Goal: Find specific page/section: Find specific page/section

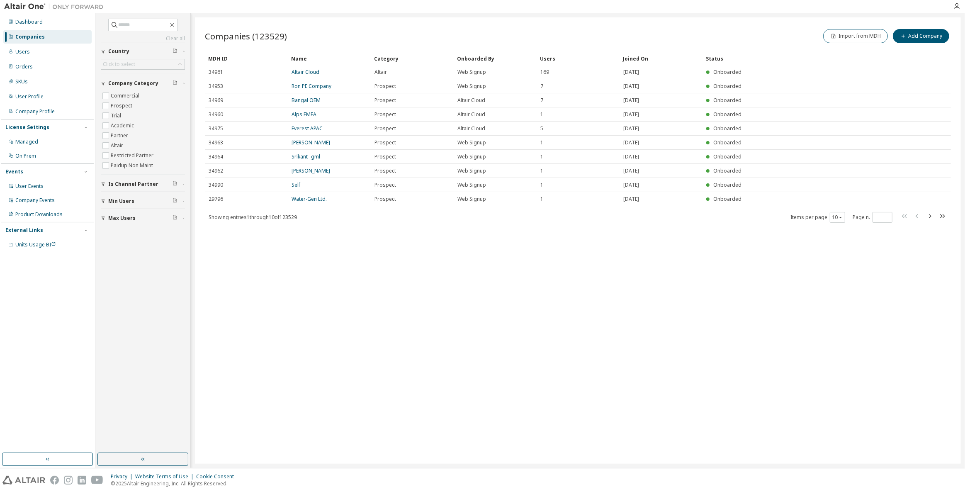
click at [51, 39] on div "Companies" at bounding box center [47, 36] width 88 height 13
click at [49, 36] on div "Companies" at bounding box center [47, 36] width 88 height 13
drag, startPoint x: 227, startPoint y: 217, endPoint x: 290, endPoint y: 221, distance: 63.2
click at [290, 221] on div "Showing entries 1 through 10 of 123529 Items per page 10 Page n. *" at bounding box center [578, 217] width 746 height 12
drag, startPoint x: 306, startPoint y: 219, endPoint x: 226, endPoint y: 220, distance: 80.0
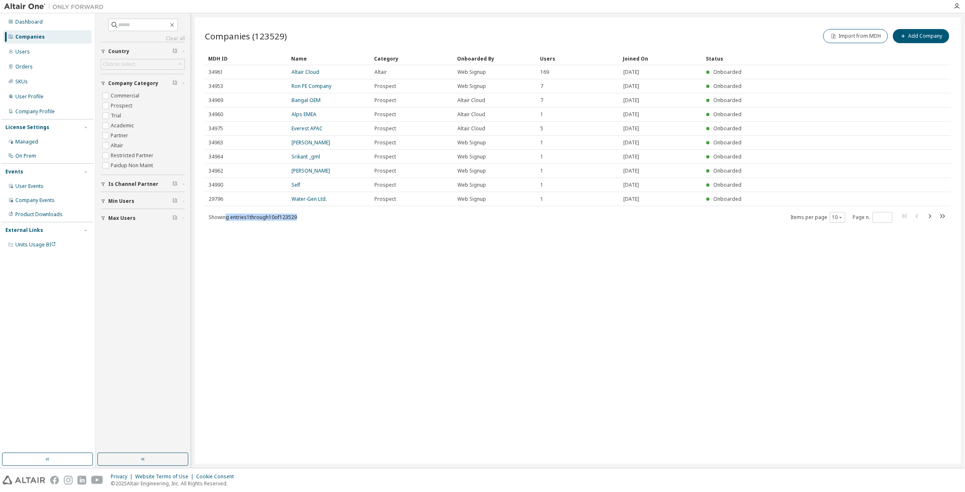
click at [226, 220] on div "Showing entries 1 through 10 of 123529 Items per page 10 Page n. *" at bounding box center [578, 217] width 746 height 12
click at [230, 231] on div "Companies (123529) Import from MDH Add Company Clear Load Save Save As Field Op…" at bounding box center [578, 240] width 766 height 446
click at [44, 39] on div "Companies" at bounding box center [47, 36] width 88 height 13
click at [133, 23] on input "text" at bounding box center [144, 25] width 50 height 8
type input "****"
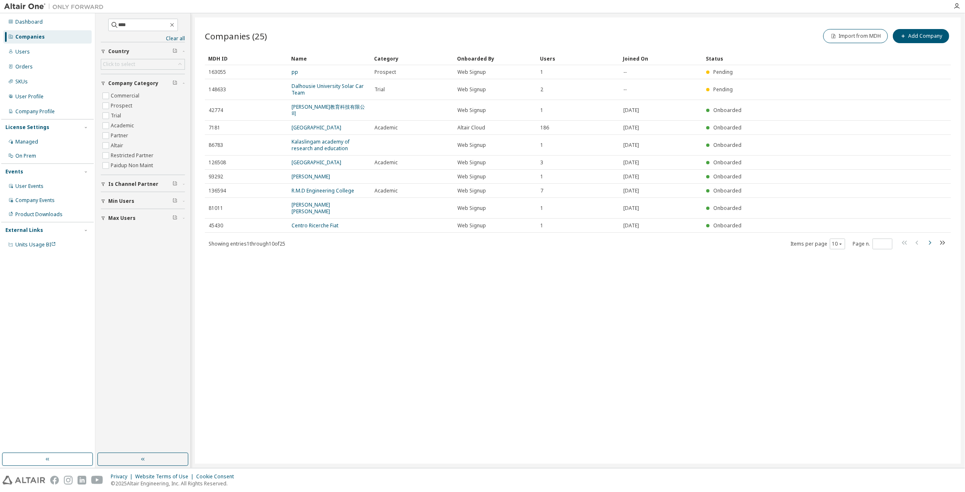
click at [926, 238] on icon "button" at bounding box center [930, 243] width 10 height 10
type input "*"
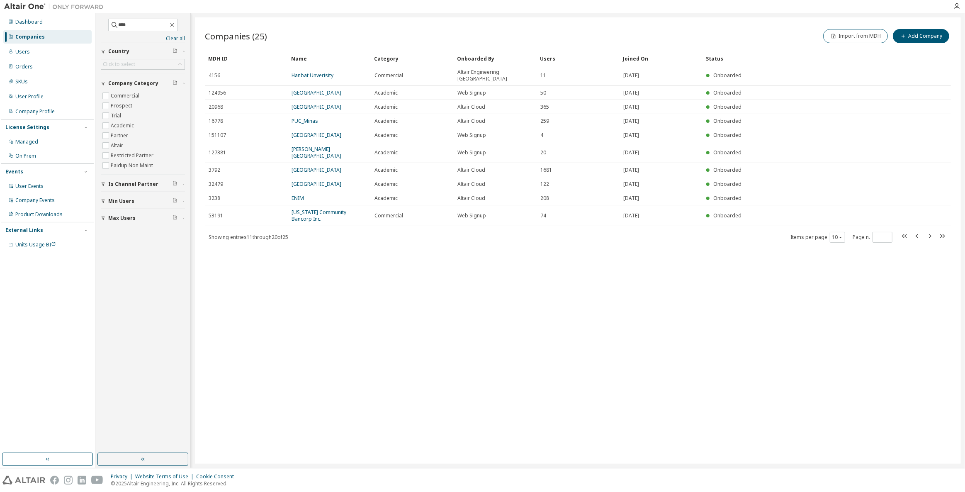
click at [926, 235] on div "Companies (25) Import from MDH Add Company Clear Load Save Save As Field Operat…" at bounding box center [578, 240] width 766 height 446
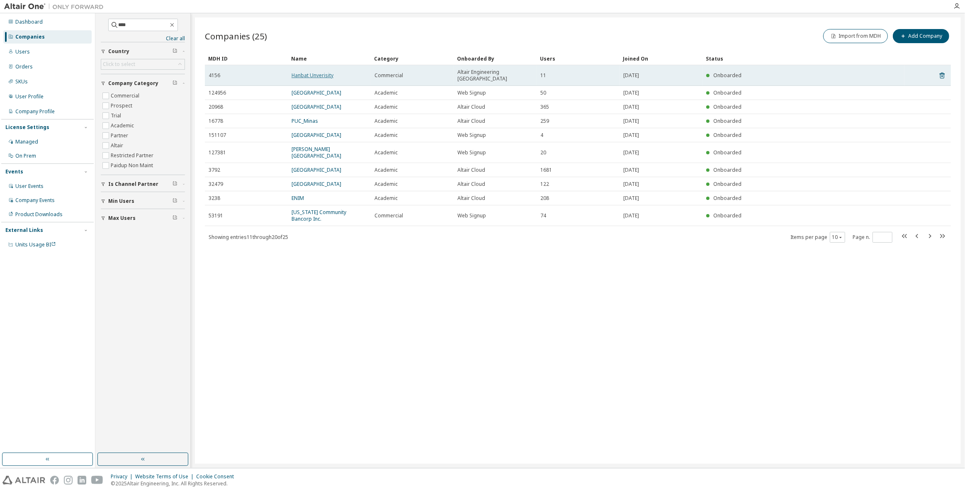
click at [317, 72] on link "Hanbat Unverisity" at bounding box center [313, 75] width 42 height 7
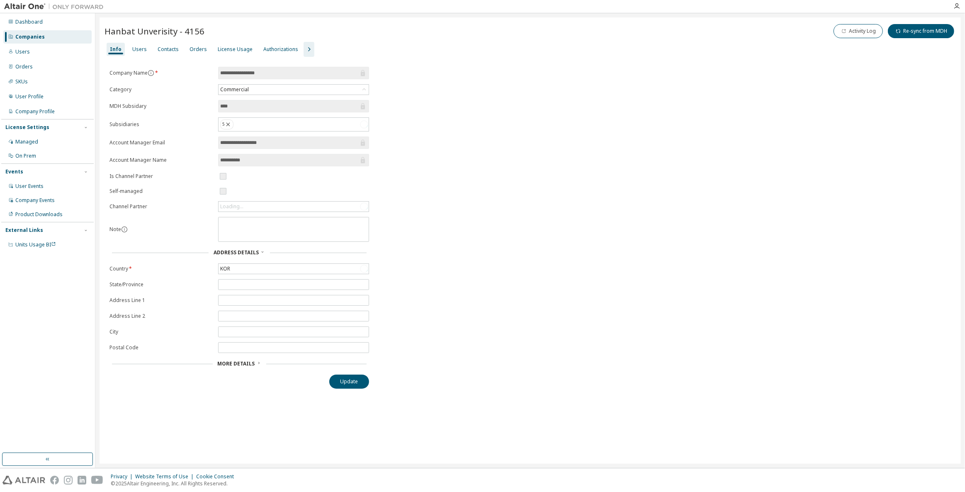
click at [306, 49] on icon "button" at bounding box center [309, 49] width 10 height 10
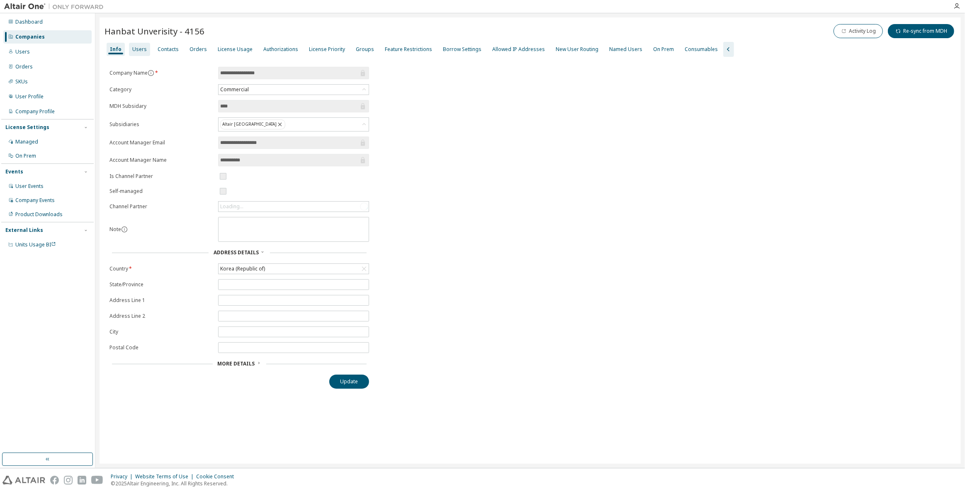
click at [145, 50] on div "Users" at bounding box center [139, 49] width 21 height 13
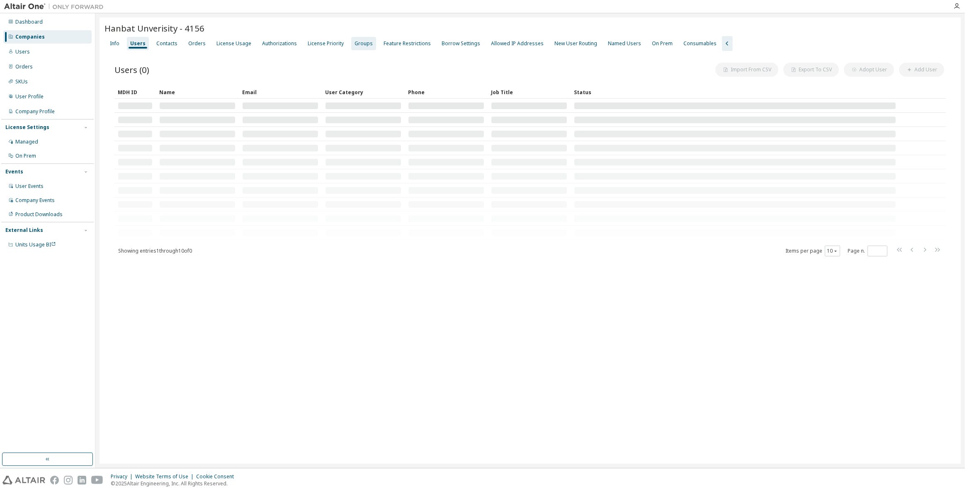
click at [355, 45] on div "Groups" at bounding box center [364, 43] width 18 height 7
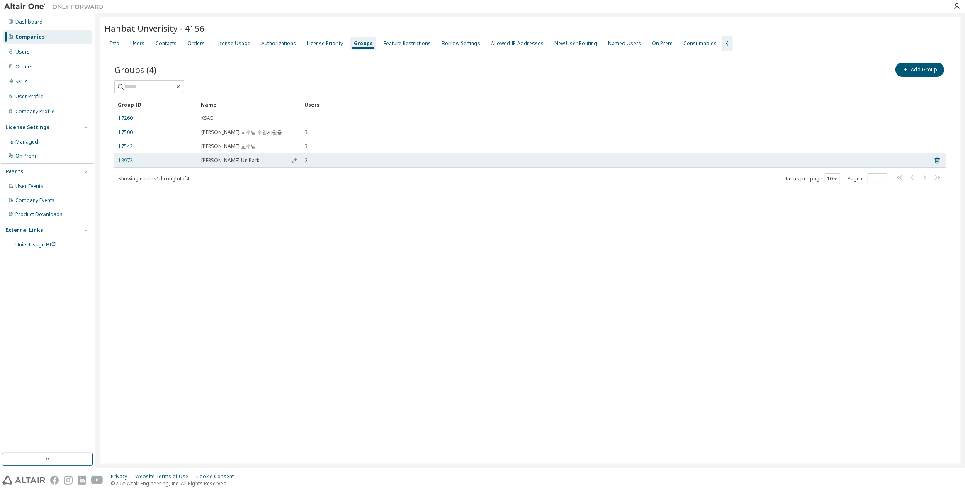
click at [126, 160] on link "18972" at bounding box center [125, 160] width 15 height 7
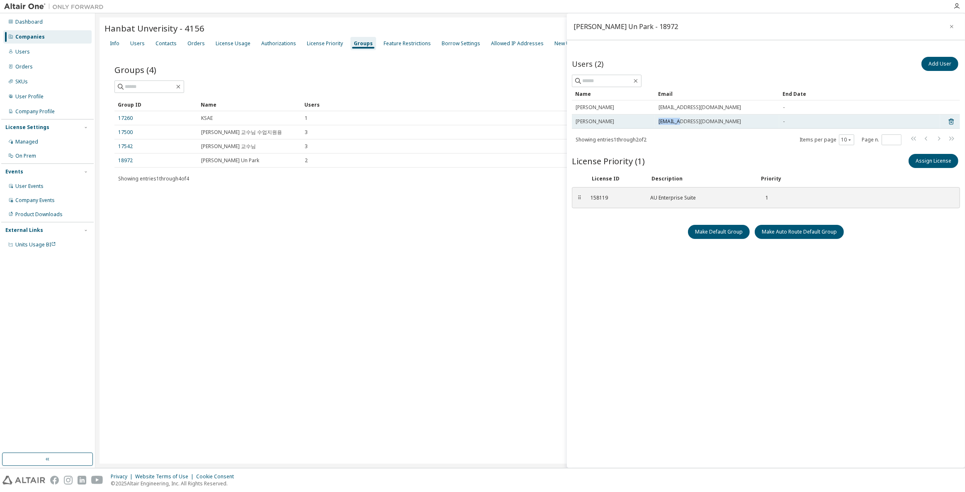
drag, startPoint x: 655, startPoint y: 121, endPoint x: 680, endPoint y: 120, distance: 25.3
click at [680, 120] on td "20212708@edu.hanbat.ac.kr" at bounding box center [717, 121] width 124 height 14
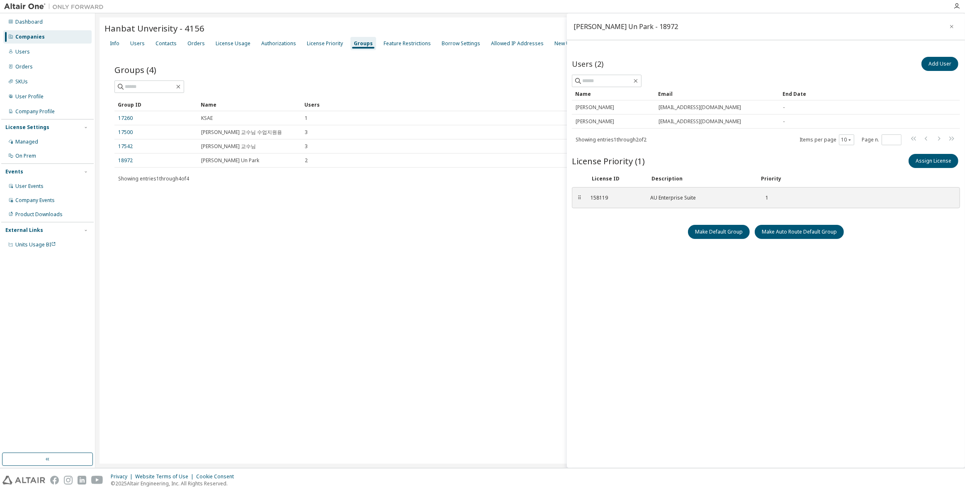
click at [688, 130] on div "Name Email End Date Jeong Eon jepark@hanbat.ac.kr - YoonSeo Jo 20212708@edu.han…" at bounding box center [766, 116] width 388 height 58
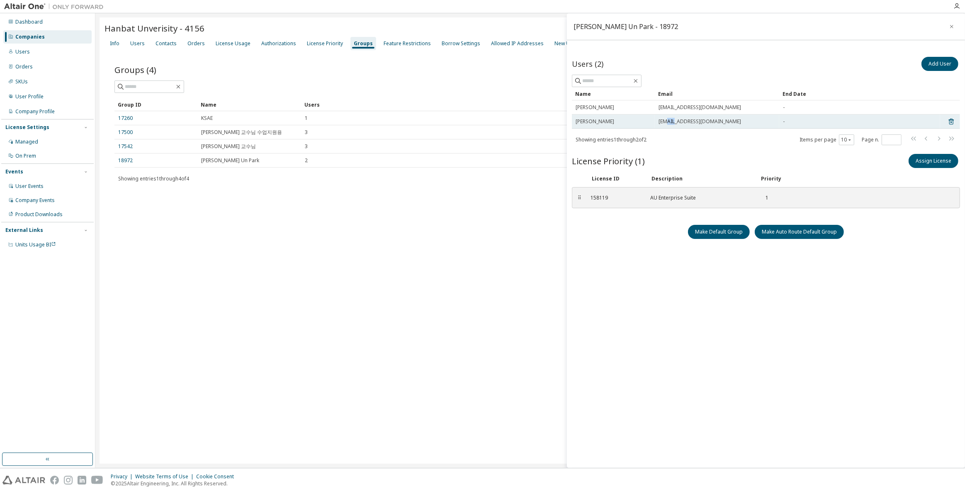
drag, startPoint x: 674, startPoint y: 125, endPoint x: 666, endPoint y: 124, distance: 7.9
click at [666, 124] on td "20212708@edu.hanbat.ac.kr" at bounding box center [717, 121] width 124 height 14
click at [674, 127] on td "20212708@edu.hanbat.ac.kr" at bounding box center [717, 121] width 124 height 14
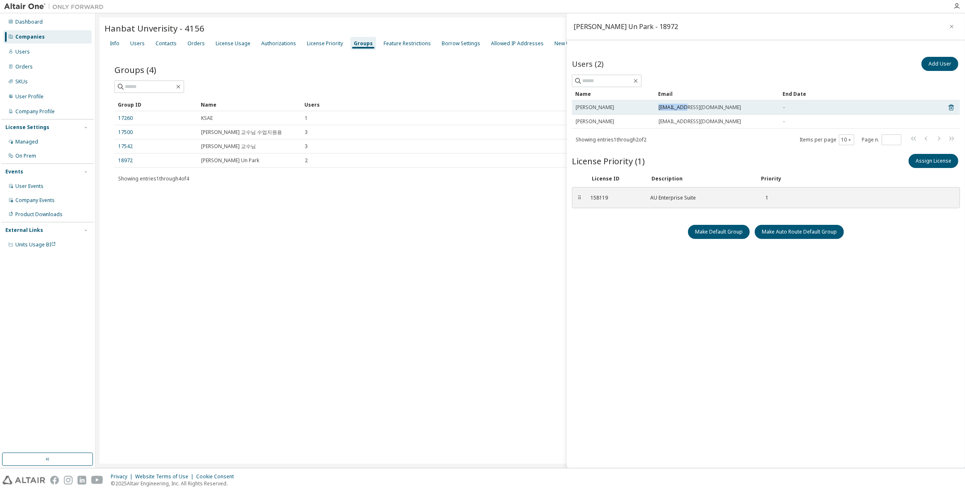
drag, startPoint x: 657, startPoint y: 108, endPoint x: 688, endPoint y: 108, distance: 31.1
click at [688, 108] on td "jepark@hanbat.ac.kr" at bounding box center [717, 107] width 124 height 14
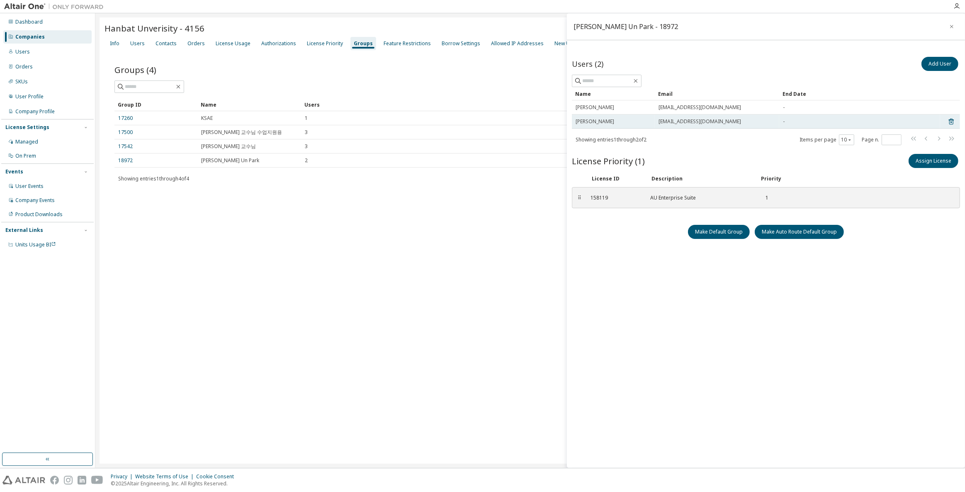
click at [692, 120] on span "20212708@edu.hanbat.ac.kr" at bounding box center [699, 121] width 83 height 7
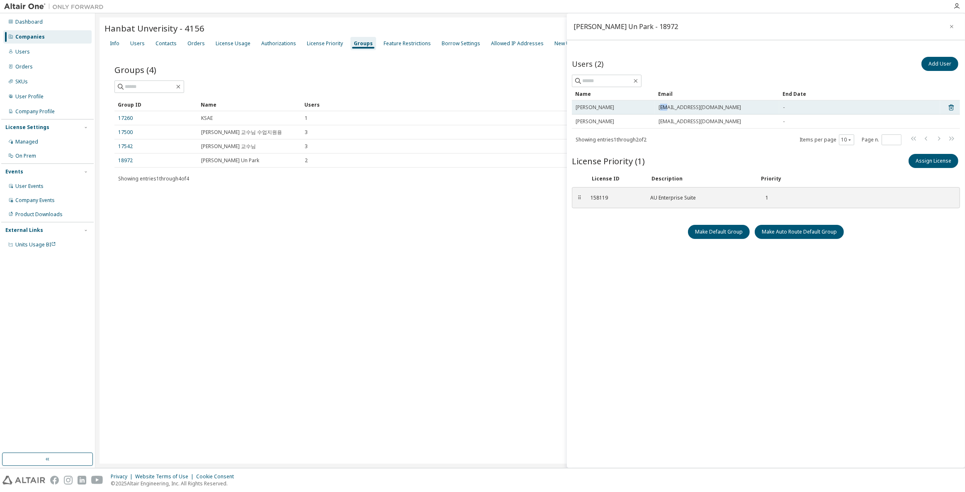
drag, startPoint x: 659, startPoint y: 109, endPoint x: 667, endPoint y: 109, distance: 7.5
click at [667, 109] on span "jepark@hanbat.ac.kr" at bounding box center [699, 107] width 83 height 7
drag, startPoint x: 679, startPoint y: 109, endPoint x: 718, endPoint y: 108, distance: 39.0
click at [718, 108] on div "jepark@hanbat.ac.kr" at bounding box center [716, 107] width 117 height 7
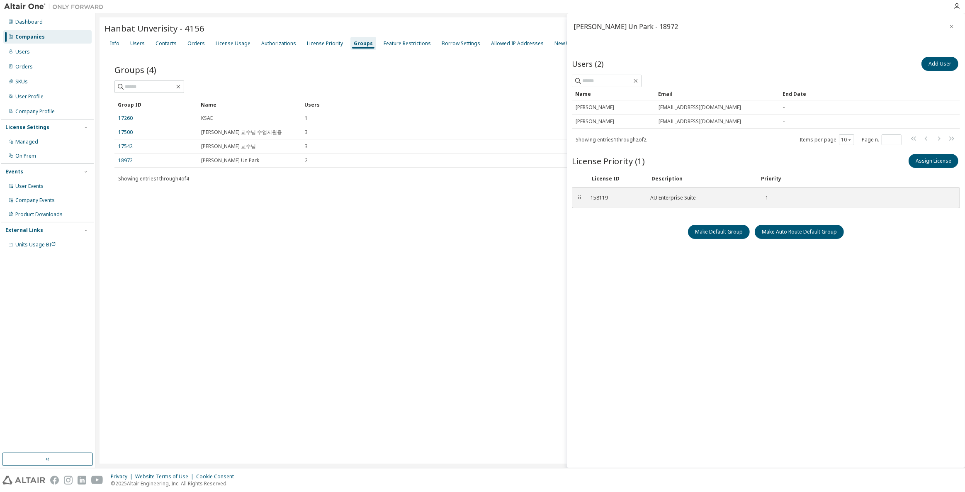
click at [719, 129] on div "Name Email End Date Jeong Eon jepark@hanbat.ac.kr - YoonSeo Jo 20212708@edu.han…" at bounding box center [766, 116] width 388 height 58
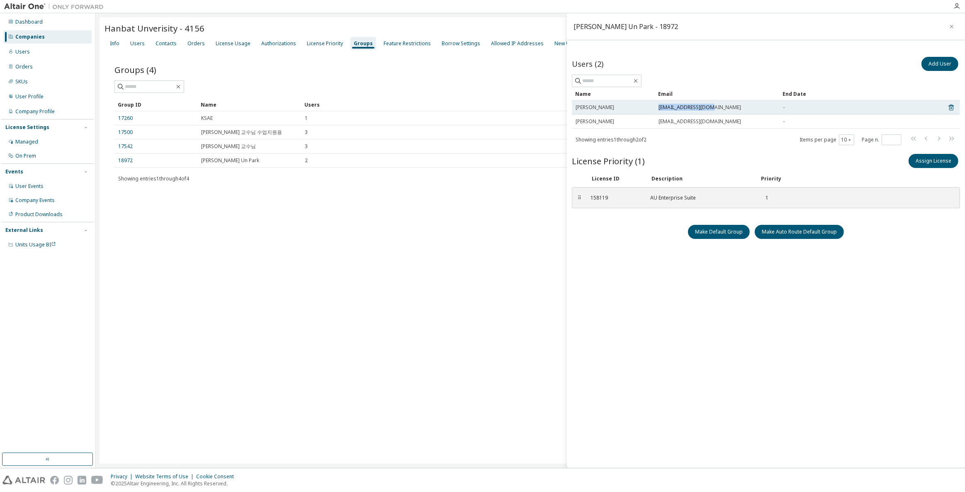
drag, startPoint x: 717, startPoint y: 108, endPoint x: 657, endPoint y: 106, distance: 60.2
click at [657, 106] on td "jepark@hanbat.ac.kr" at bounding box center [717, 107] width 124 height 14
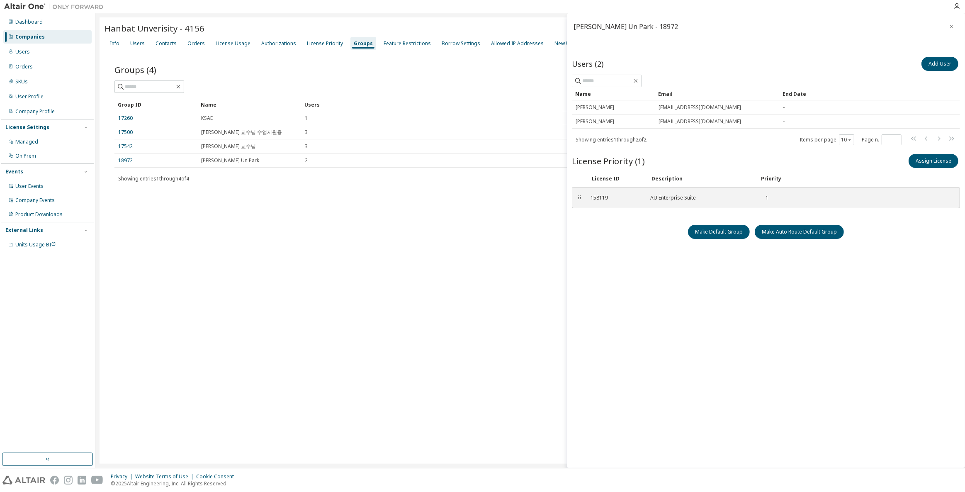
click at [683, 147] on div "Users (2) Add User Clear Load Save Save As Field Operator Value Select filter S…" at bounding box center [766, 252] width 388 height 394
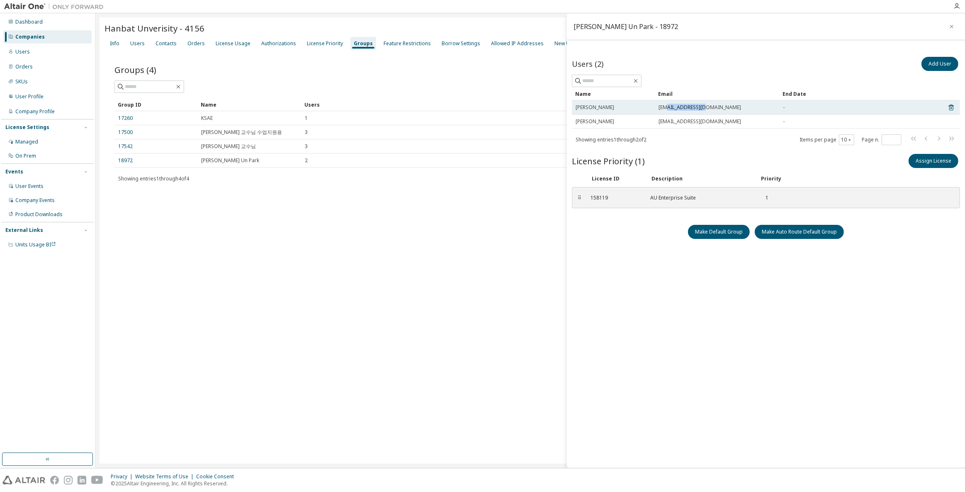
drag, startPoint x: 702, startPoint y: 111, endPoint x: 666, endPoint y: 111, distance: 35.7
click at [666, 111] on td "jepark@hanbat.ac.kr" at bounding box center [717, 107] width 124 height 14
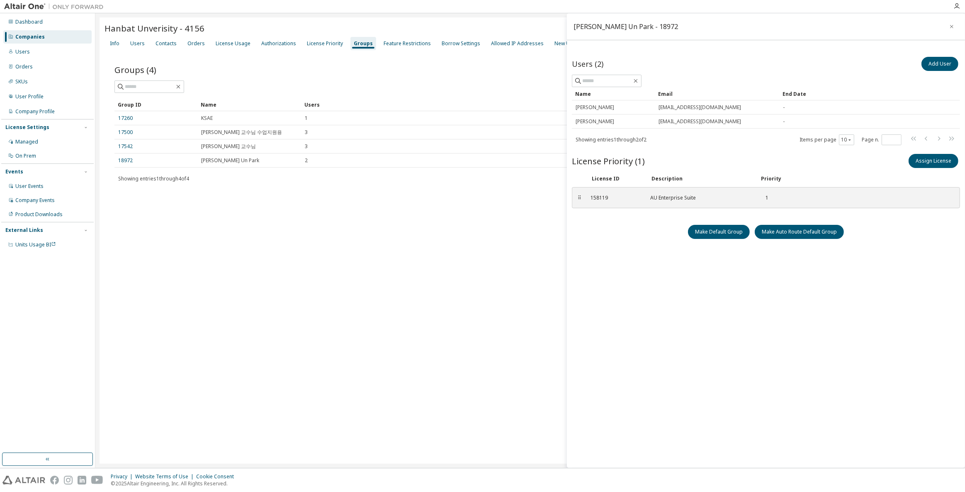
click at [670, 139] on div "Showing entries 1 through 2 of 2 Items per page 10 Page n. *" at bounding box center [766, 140] width 388 height 12
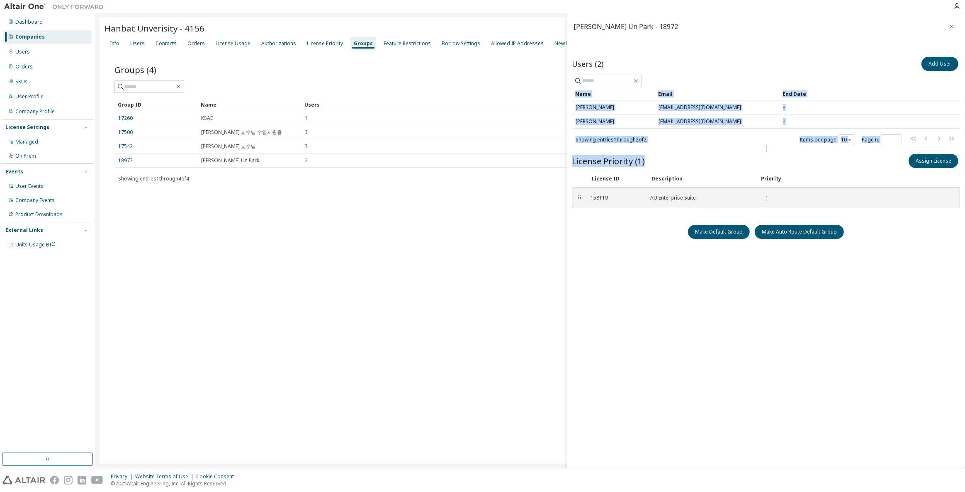
drag, startPoint x: 700, startPoint y: 154, endPoint x: 673, endPoint y: 147, distance: 27.0
click at [673, 147] on div "Users (2) Add User Clear Load Save Save As Field Operator Value Select filter S…" at bounding box center [766, 252] width 388 height 394
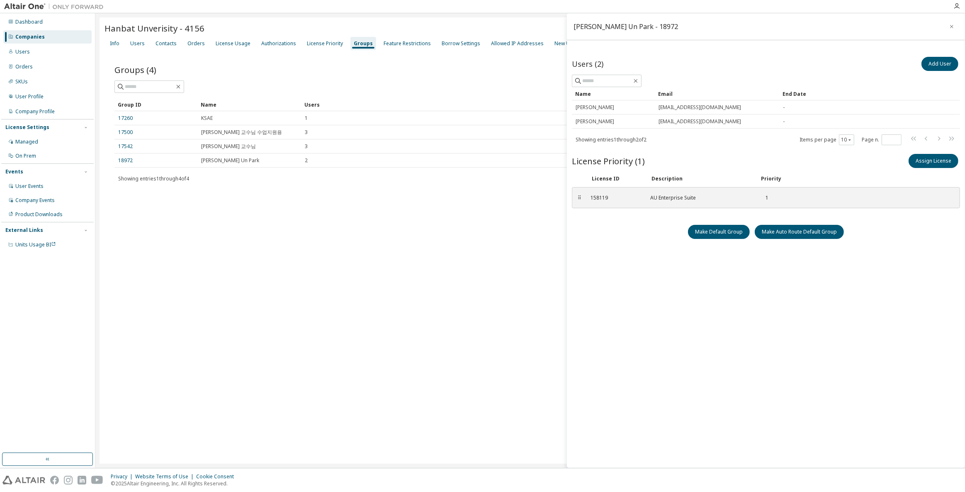
click at [593, 306] on div "Users (2) Add User Clear Load Save Save As Field Operator Value Select filter S…" at bounding box center [766, 252] width 388 height 394
click at [350, 354] on div "Hanbat Unverisity - 4156 Clear Load Save Save As Field Operator Value Select fi…" at bounding box center [530, 240] width 861 height 446
click at [950, 24] on icon "button" at bounding box center [952, 26] width 6 height 7
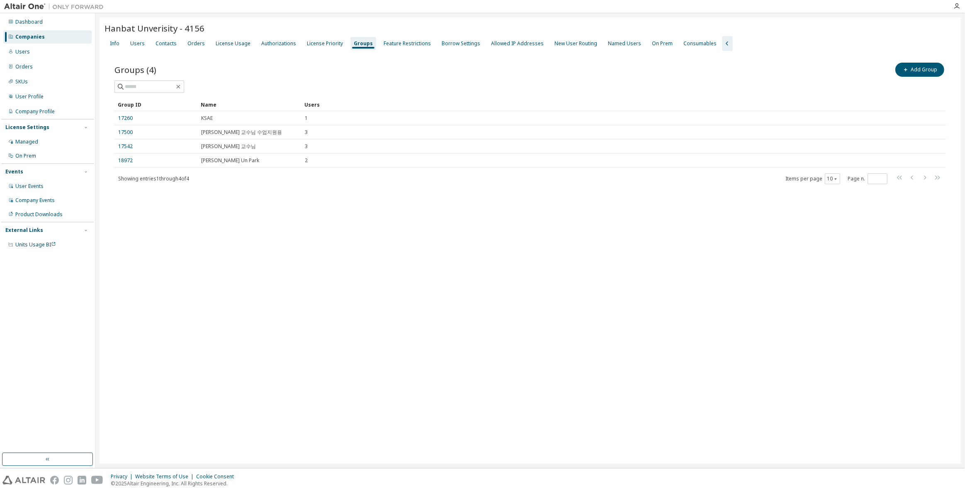
click at [542, 269] on div "Hanbat Unverisity - 4156 Clear Load Save Save As Field Operator Value Select fi…" at bounding box center [530, 240] width 861 height 446
click at [211, 325] on div "Hanbat Unverisity - 4156 Clear Load Save Save As Field Operator Value Select fi…" at bounding box center [530, 240] width 861 height 446
click at [504, 349] on div "Hanbat Unverisity - 4156 Clear Load Save Save As Field Operator Value Select fi…" at bounding box center [530, 240] width 861 height 446
click at [617, 428] on div "Hanbat Unverisity - 4156 Clear Load Save Save As Field Operator Value Select fi…" at bounding box center [530, 240] width 861 height 446
drag, startPoint x: 678, startPoint y: 347, endPoint x: 368, endPoint y: 215, distance: 337.4
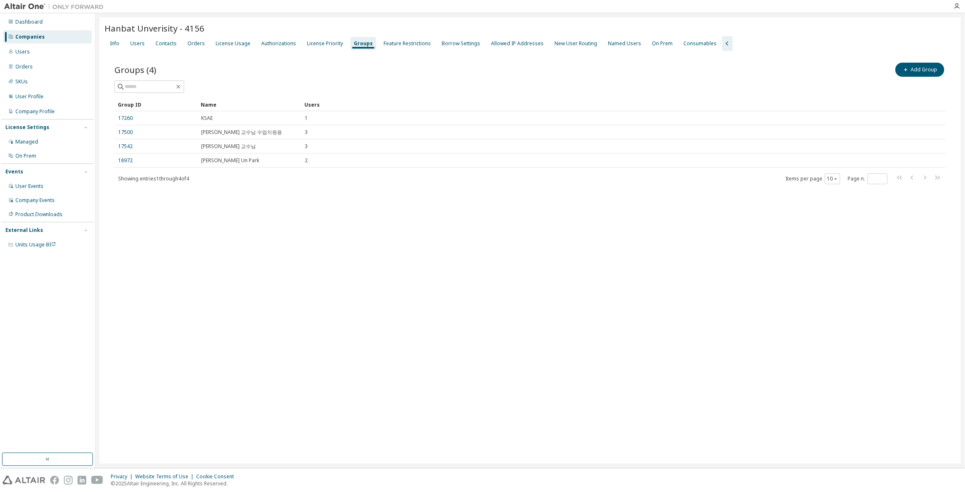
click at [395, 279] on div "Hanbat Unverisity - 4156 Clear Load Save Save As Field Operator Value Select fi…" at bounding box center [530, 240] width 861 height 446
click at [58, 50] on div "Users" at bounding box center [47, 51] width 88 height 13
